Goal: Transaction & Acquisition: Obtain resource

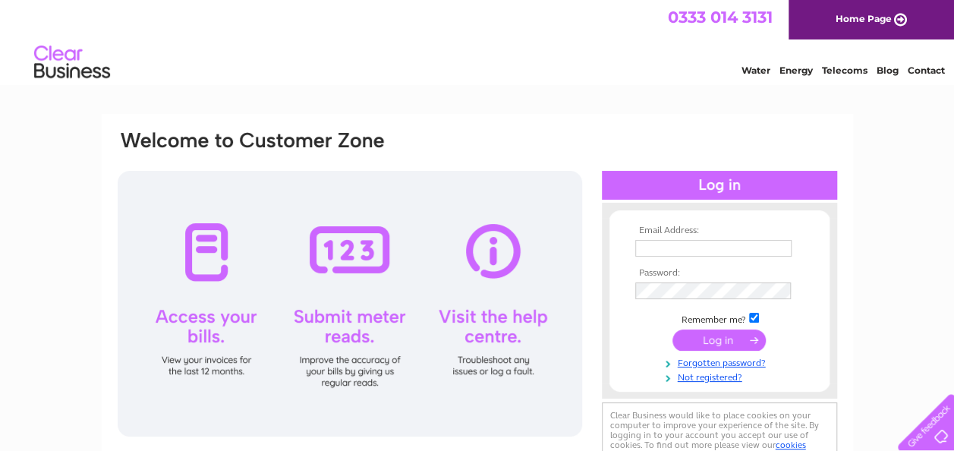
click at [678, 248] on input "text" at bounding box center [713, 248] width 156 height 17
type input "rbgroundworks20@gmail.com"
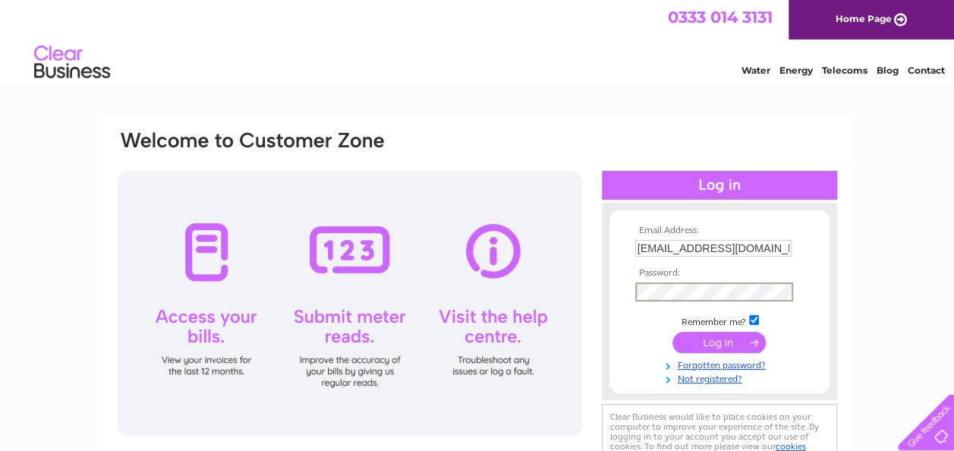
click at [673, 332] on input "submit" at bounding box center [719, 342] width 93 height 21
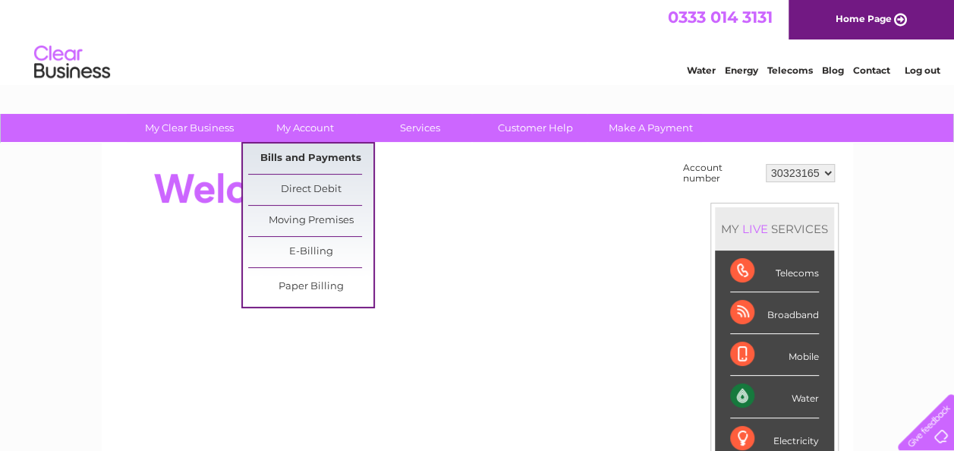
click at [292, 154] on link "Bills and Payments" at bounding box center [310, 158] width 125 height 30
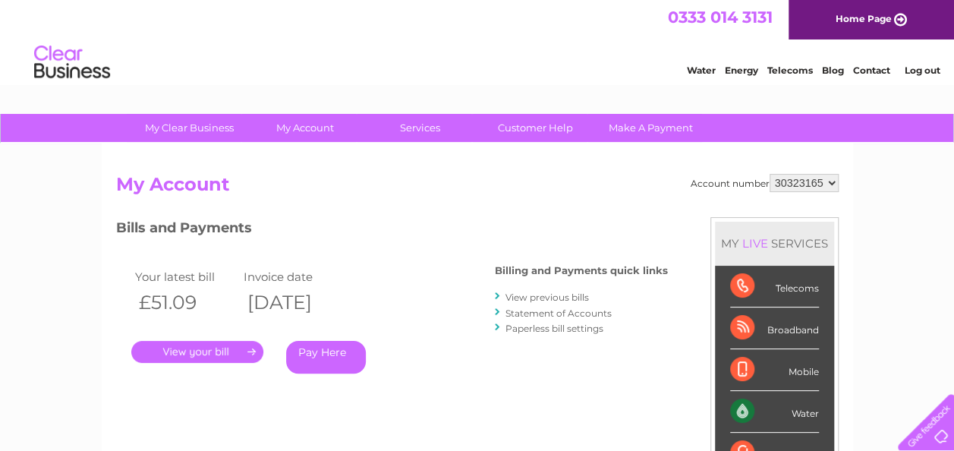
click at [571, 292] on link "View previous bills" at bounding box center [548, 297] width 84 height 11
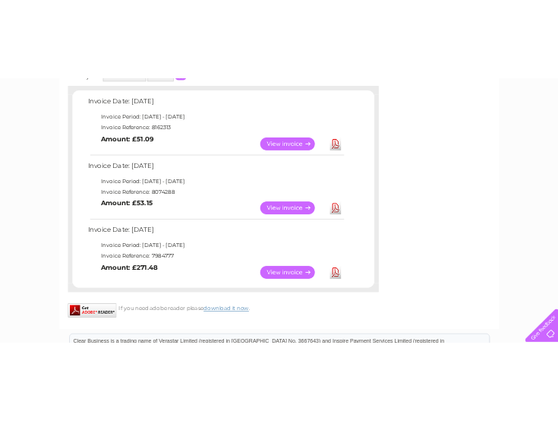
scroll to position [267, 0]
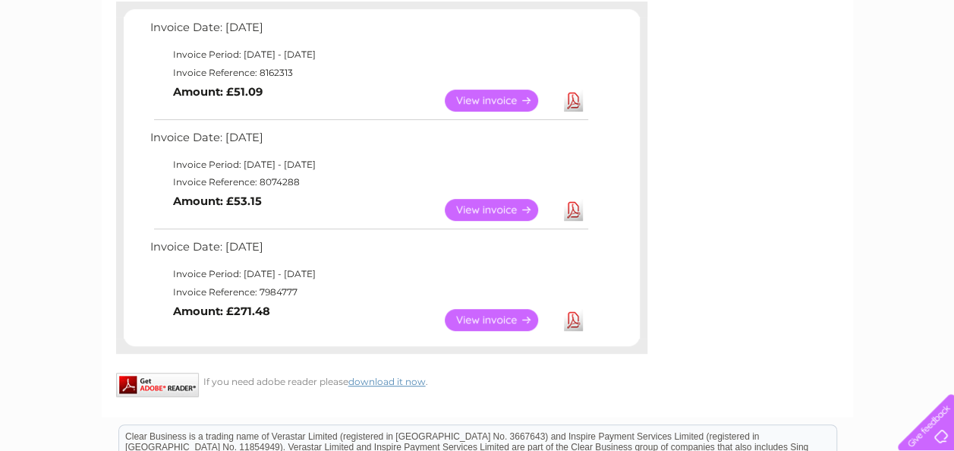
click at [572, 321] on link "Download" at bounding box center [573, 320] width 19 height 22
click at [566, 211] on link "Download" at bounding box center [573, 210] width 19 height 22
click at [570, 94] on link "Download" at bounding box center [573, 101] width 19 height 22
